Goal: Task Accomplishment & Management: Manage account settings

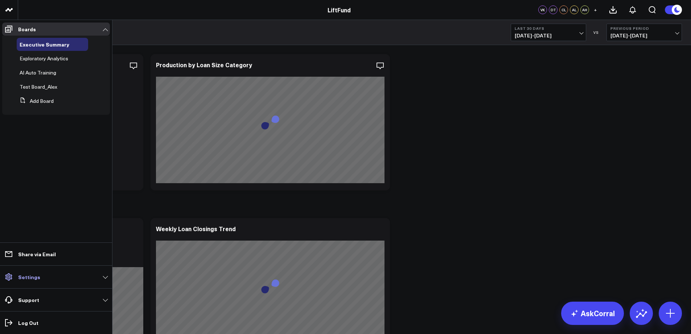
click at [41, 278] on link "Settings" at bounding box center [56, 276] width 108 height 13
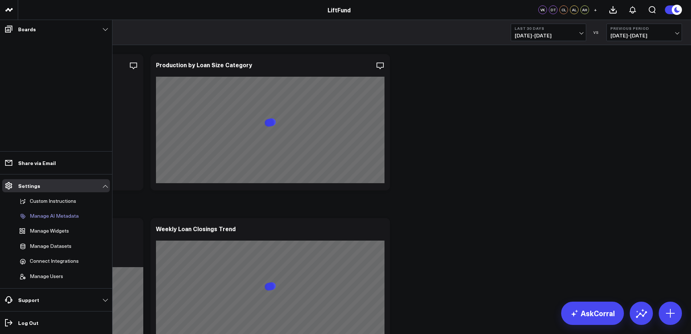
click at [50, 215] on p "Manage AI Metadata" at bounding box center [54, 216] width 49 height 7
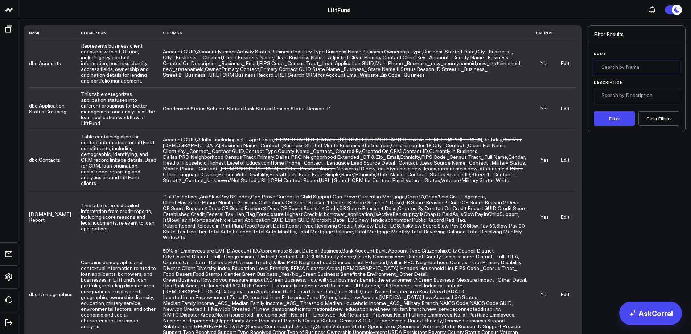
click at [626, 64] on input "Name" at bounding box center [637, 67] width 86 height 15
type input "nls"
click at [594, 111] on button "Filter" at bounding box center [614, 118] width 41 height 15
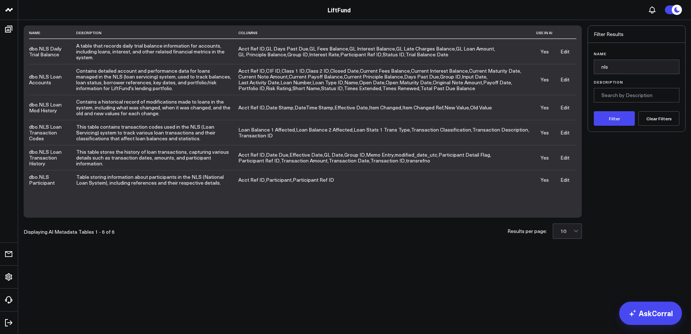
click at [662, 119] on button "Clear Filters" at bounding box center [659, 118] width 41 height 15
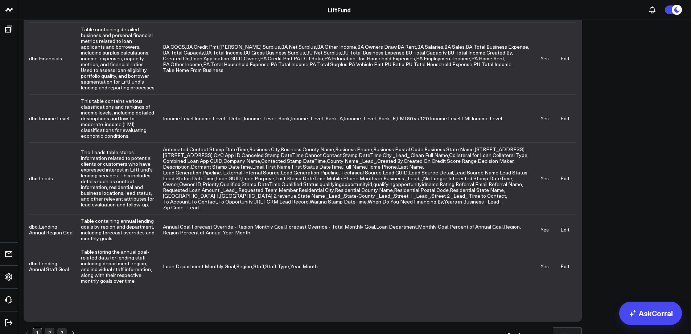
scroll to position [335, 0]
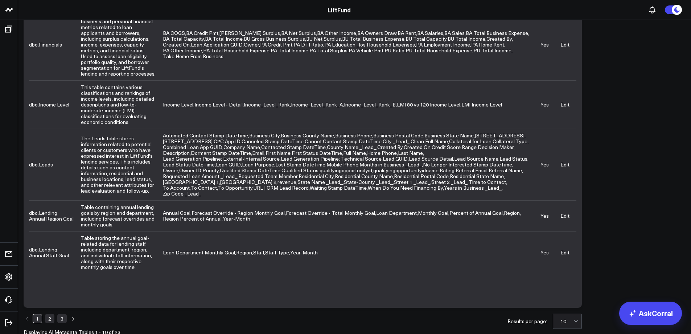
drag, startPoint x: 547, startPoint y: 302, endPoint x: 558, endPoint y: 302, distance: 10.5
click at [548, 313] on div "Results per page: 10" at bounding box center [545, 320] width 74 height 15
click at [564, 314] on div "10" at bounding box center [567, 321] width 13 height 15
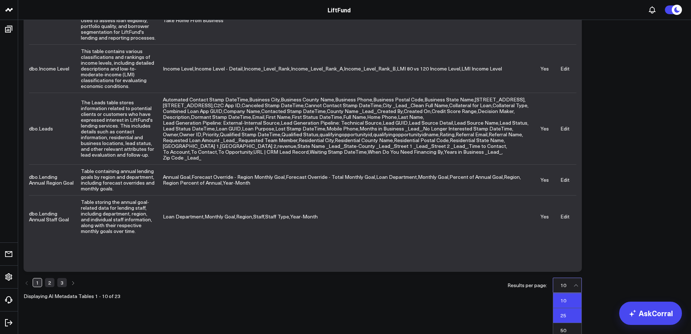
scroll to position [373, 0]
click at [564, 306] on div "25" at bounding box center [568, 313] width 28 height 15
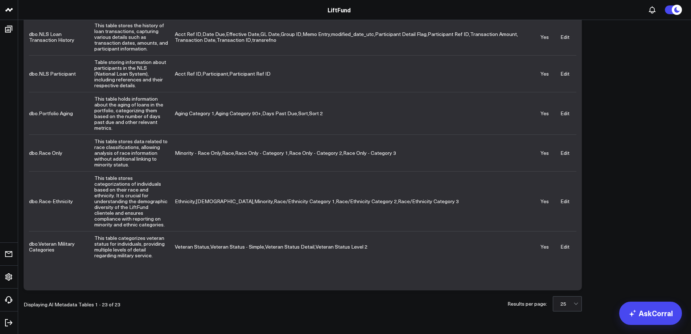
scroll to position [1198, 0]
click at [563, 117] on link "Edit" at bounding box center [565, 113] width 9 height 7
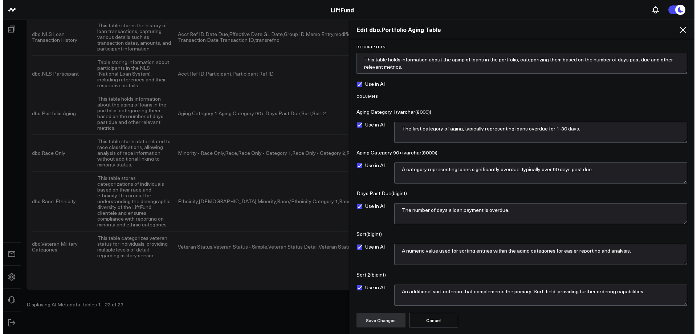
scroll to position [1186, 0]
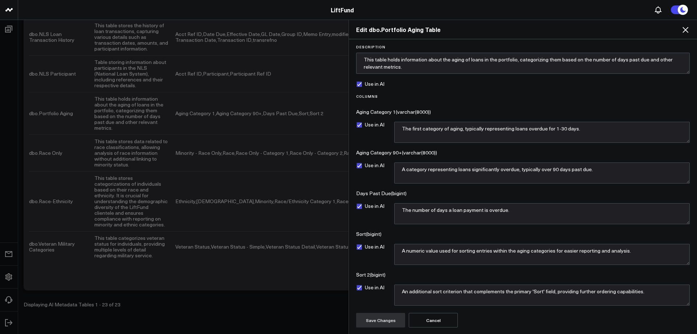
click at [433, 318] on button "Cancel" at bounding box center [433, 320] width 49 height 15
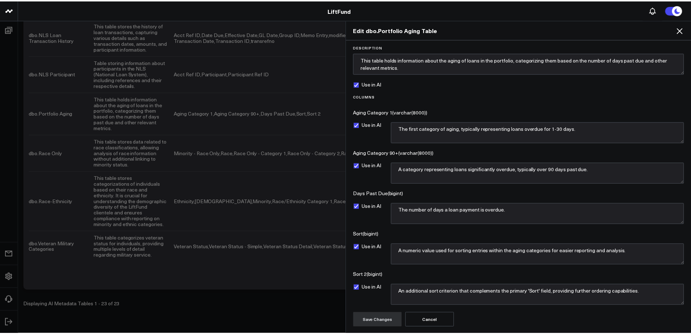
scroll to position [1198, 0]
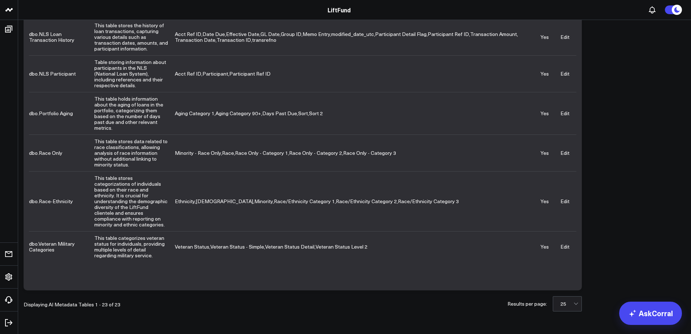
drag, startPoint x: 642, startPoint y: 176, endPoint x: 658, endPoint y: 189, distance: 20.9
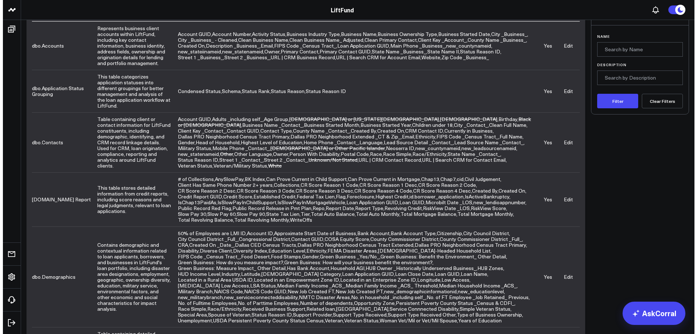
scroll to position [0, 0]
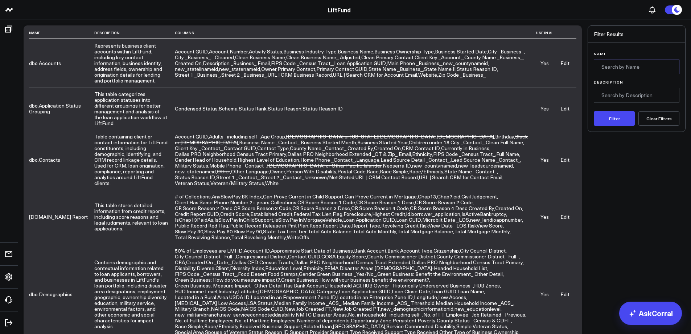
click at [611, 64] on input "Name" at bounding box center [637, 67] width 86 height 15
click at [594, 111] on button "Filter" at bounding box center [614, 118] width 41 height 15
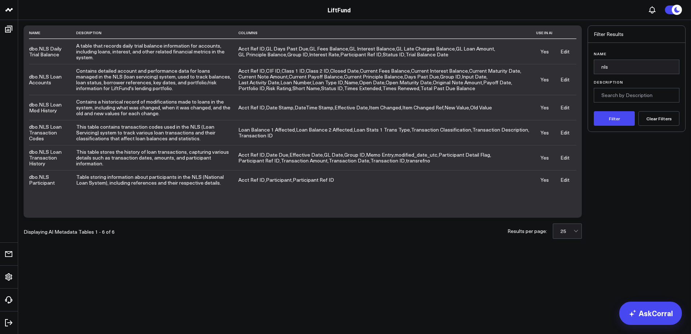
click at [256, 258] on div "Name Description Columns Use in AI dbo.NLS Daily Trial Balance A table that rec…" at bounding box center [354, 140] width 673 height 241
drag, startPoint x: 616, startPoint y: 66, endPoint x: 568, endPoint y: 65, distance: 48.3
click at [569, 65] on div "Name Description Columns Use in AI dbo.NLS Daily Trial Balance A table that rec…" at bounding box center [355, 121] width 662 height 192
click at [624, 122] on button "Filter" at bounding box center [614, 118] width 41 height 15
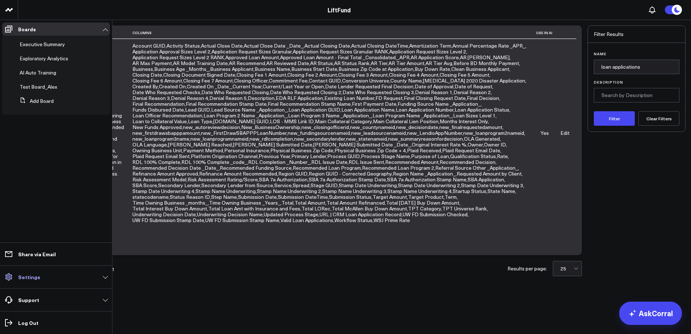
click at [13, 276] on span at bounding box center [8, 276] width 13 height 13
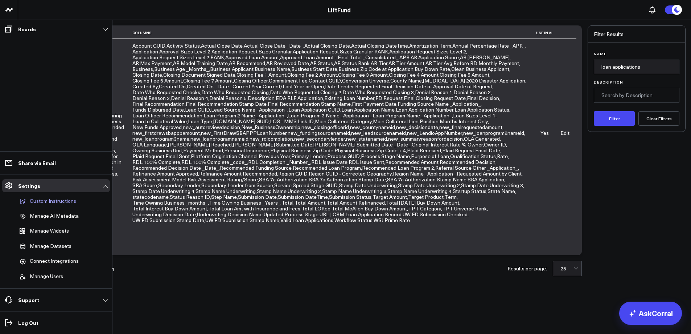
click at [46, 202] on p "Custom Instructions" at bounding box center [53, 201] width 46 height 7
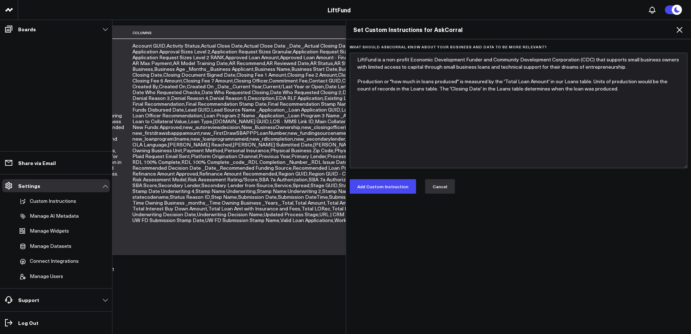
click at [445, 188] on button "Cancel" at bounding box center [440, 186] width 30 height 15
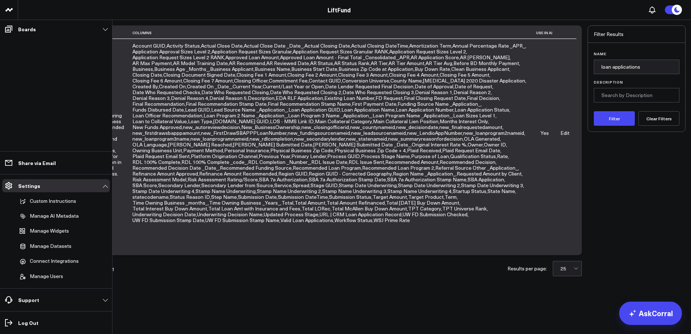
click at [200, 291] on div "Name Description Columns Use in AI [DOMAIN_NAME] Applications Represents indivi…" at bounding box center [354, 159] width 673 height 278
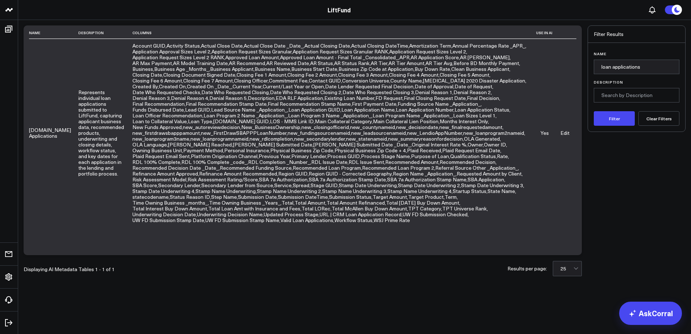
click at [565, 130] on link "Edit" at bounding box center [565, 132] width 9 height 7
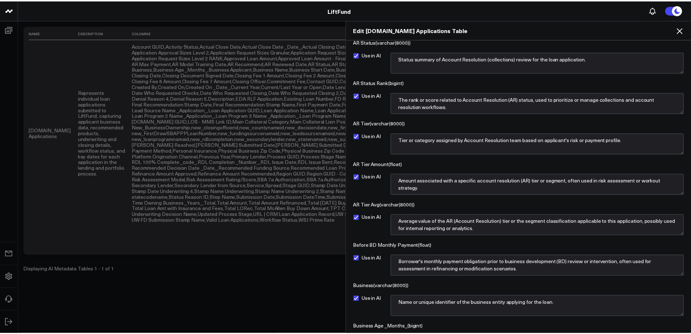
scroll to position [1008, 0]
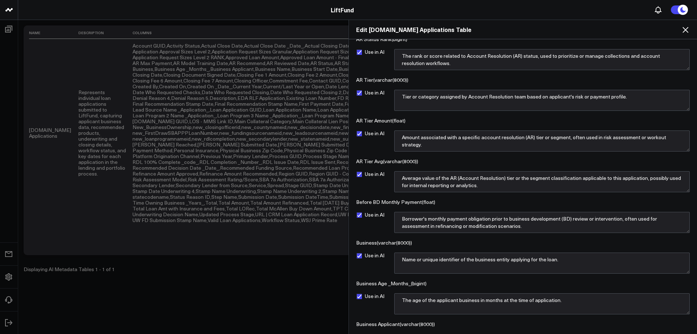
click at [685, 28] on icon at bounding box center [685, 29] width 9 height 9
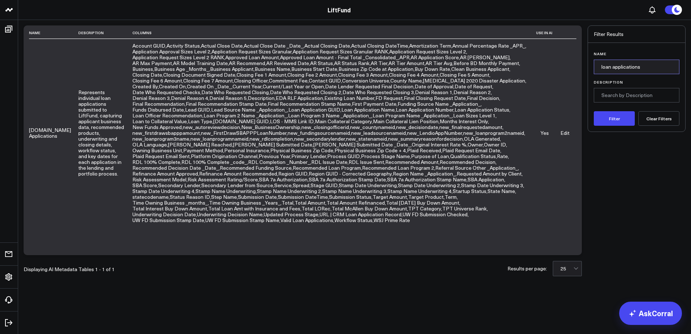
drag, startPoint x: 645, startPoint y: 64, endPoint x: 568, endPoint y: 66, distance: 76.6
click at [569, 66] on div "Name Description Columns Use in AI [DOMAIN_NAME] Applications Represents indivi…" at bounding box center [355, 139] width 662 height 229
type input "n"
type input "NLS"
click at [594, 111] on button "Filter" at bounding box center [614, 118] width 41 height 15
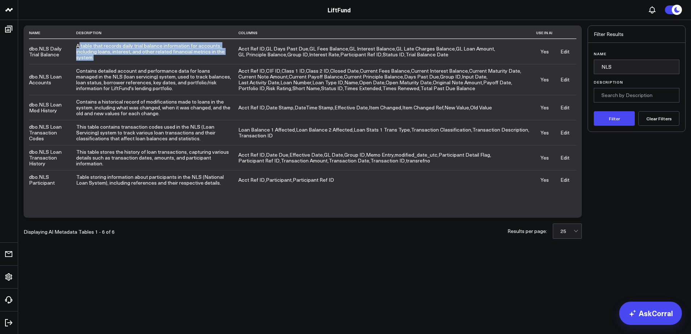
drag, startPoint x: 96, startPoint y: 58, endPoint x: 78, endPoint y: 48, distance: 21.0
click at [78, 48] on td "A table that records daily trial balance information for accounts, including lo…" at bounding box center [157, 51] width 163 height 25
click at [97, 53] on td "A table that records daily trial balance information for accounts, including lo…" at bounding box center [157, 51] width 163 height 25
drag, startPoint x: 98, startPoint y: 58, endPoint x: 81, endPoint y: 50, distance: 18.5
click at [74, 46] on tr "dbo.NLS Daily Trial Balance A table that records daily trial balance informatio…" at bounding box center [303, 51] width 548 height 25
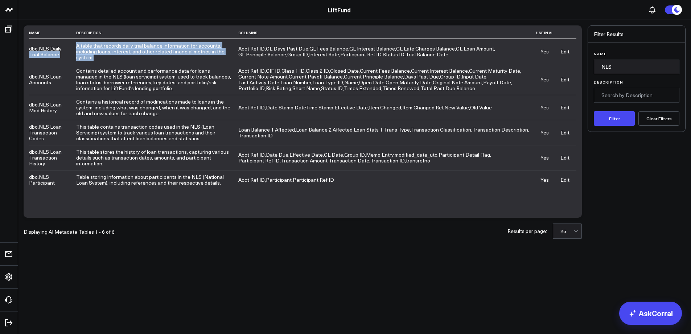
click at [91, 54] on td "A table that records daily trial balance information for accounts, including lo…" at bounding box center [157, 51] width 163 height 25
drag, startPoint x: 75, startPoint y: 45, endPoint x: 128, endPoint y: 59, distance: 54.6
click at [128, 59] on td "A table that records daily trial balance information for accounts, including lo…" at bounding box center [157, 51] width 163 height 25
copy td "A table that records daily trial balance information for accounts, including lo…"
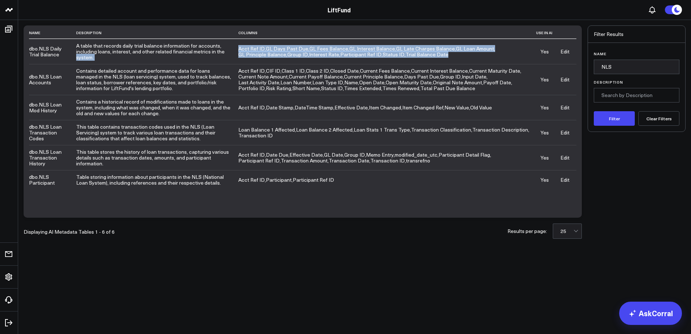
drag, startPoint x: 446, startPoint y: 55, endPoint x: 143, endPoint y: 75, distance: 303.3
click at [237, 49] on tr "dbo.NLS Daily Trial Balance A table that records daily trial balance informatio…" at bounding box center [303, 51] width 548 height 25
copy tr "system. Acct Ref ID , GL Days Past Due , GL Fees Balance , GL Interest Balance …"
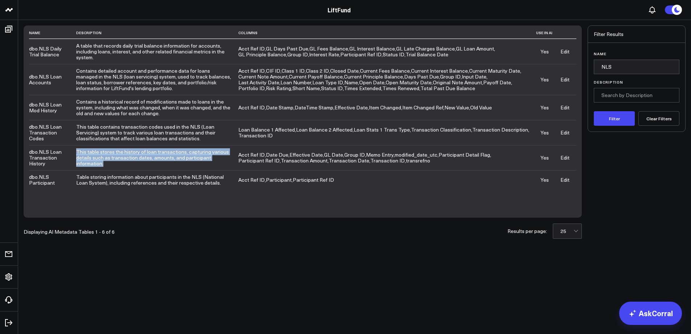
drag, startPoint x: 103, startPoint y: 164, endPoint x: 76, endPoint y: 151, distance: 30.2
click at [76, 151] on td "This table stores the history of loan transactions, capturing various details s…" at bounding box center [157, 157] width 163 height 25
copy td "This table stores the history of loan transactions, capturing various details s…"
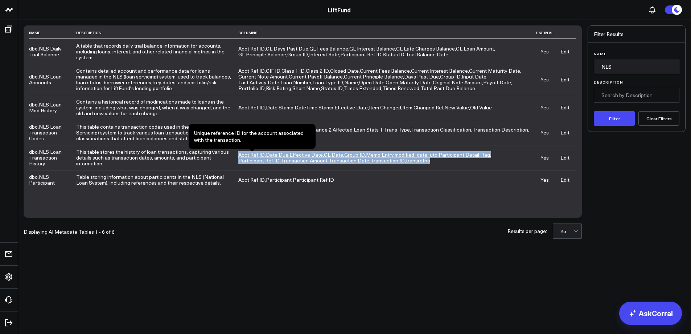
drag, startPoint x: 387, startPoint y: 160, endPoint x: 240, endPoint y: 155, distance: 147.8
click at [240, 155] on td "Acct Ref ID , Date Due , Effective Date , GL Date , Group ID , Memo Entry , mod…" at bounding box center [387, 157] width 298 height 25
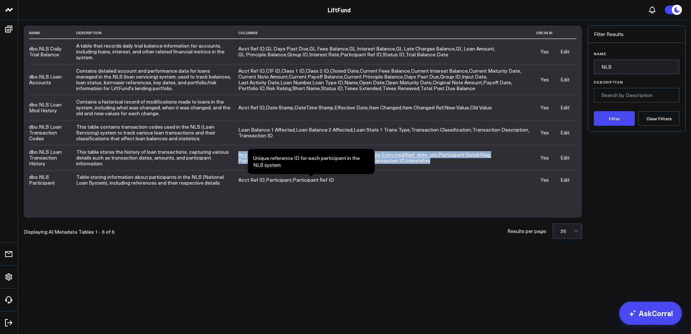
copy td "Acct Ref ID , Date Due , Effective Date , GL Date , Group ID , Memo Entry , mod…"
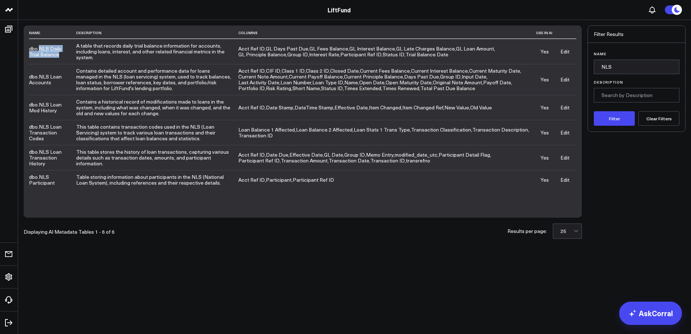
drag, startPoint x: 40, startPoint y: 48, endPoint x: 58, endPoint y: 53, distance: 18.8
click at [58, 53] on td "dbo.NLS Daily Trial Balance" at bounding box center [52, 51] width 47 height 25
copy td "NLS Daily Trial Balance"
drag, startPoint x: 58, startPoint y: 112, endPoint x: 40, endPoint y: 105, distance: 19.7
click at [40, 105] on td "dbo.NLS Loan Mod History" at bounding box center [52, 107] width 47 height 25
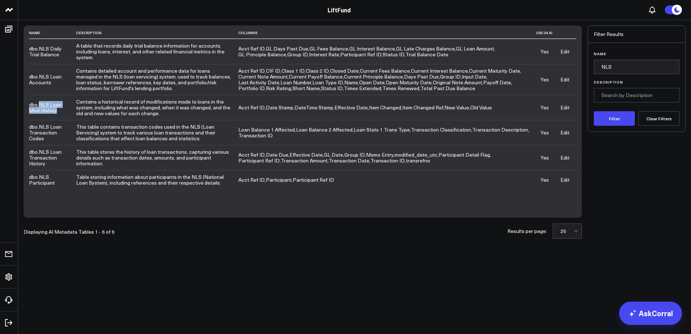
copy td "NLS Loan Mod History"
drag, startPoint x: 49, startPoint y: 150, endPoint x: 42, endPoint y: 151, distance: 6.2
click at [49, 159] on td "dbo.NLS Loan Transaction History" at bounding box center [52, 157] width 47 height 25
drag, startPoint x: 40, startPoint y: 151, endPoint x: 49, endPoint y: 161, distance: 13.4
click at [49, 161] on td "dbo.NLS Loan Transaction History" at bounding box center [52, 157] width 47 height 25
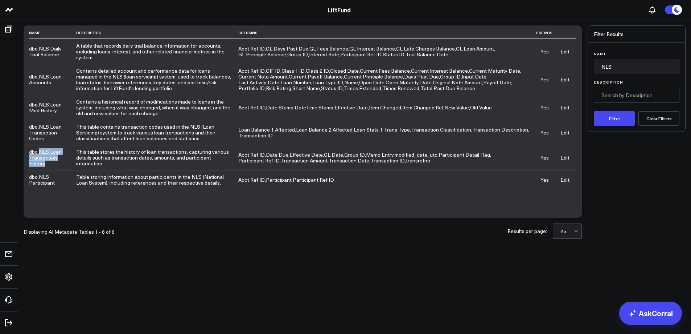
copy td "NLS Loan Transaction History"
